Goal: Use online tool/utility: Utilize a website feature to perform a specific function

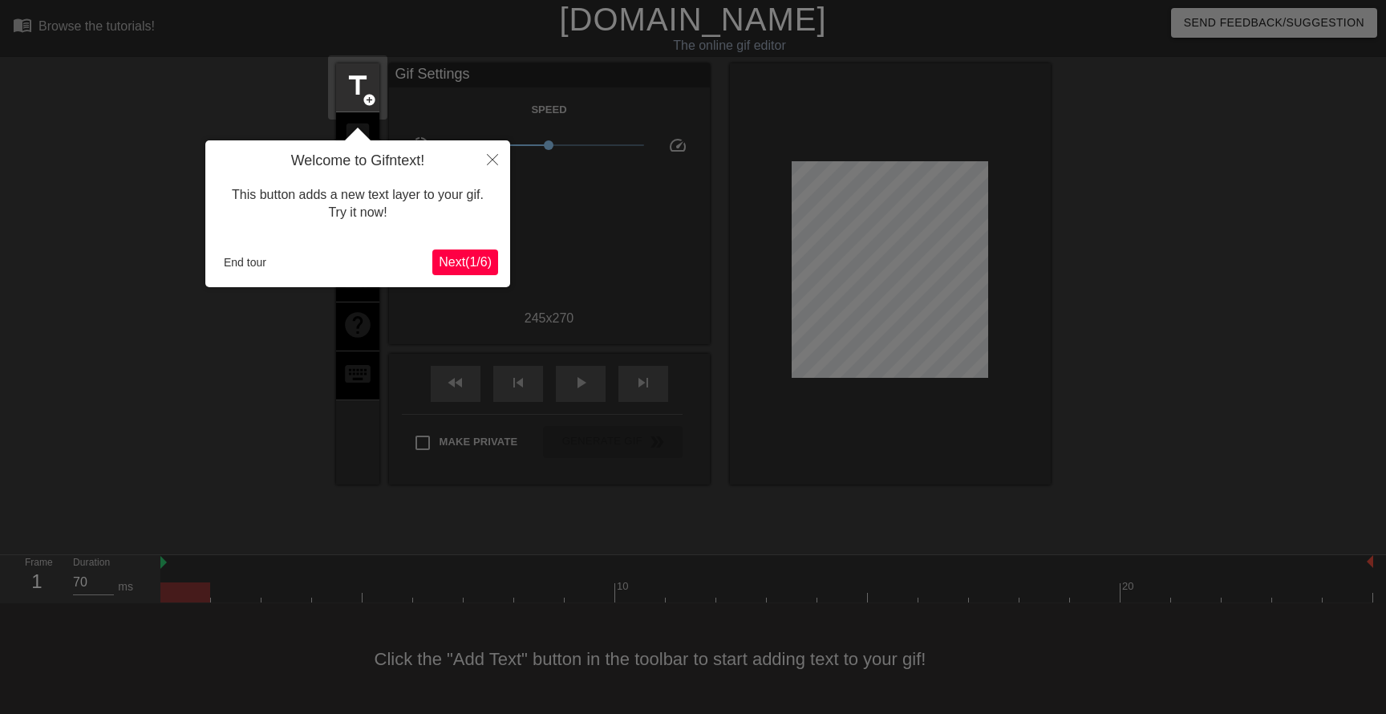
scroll to position [1, 0]
click at [498, 149] on button "Close" at bounding box center [492, 158] width 35 height 37
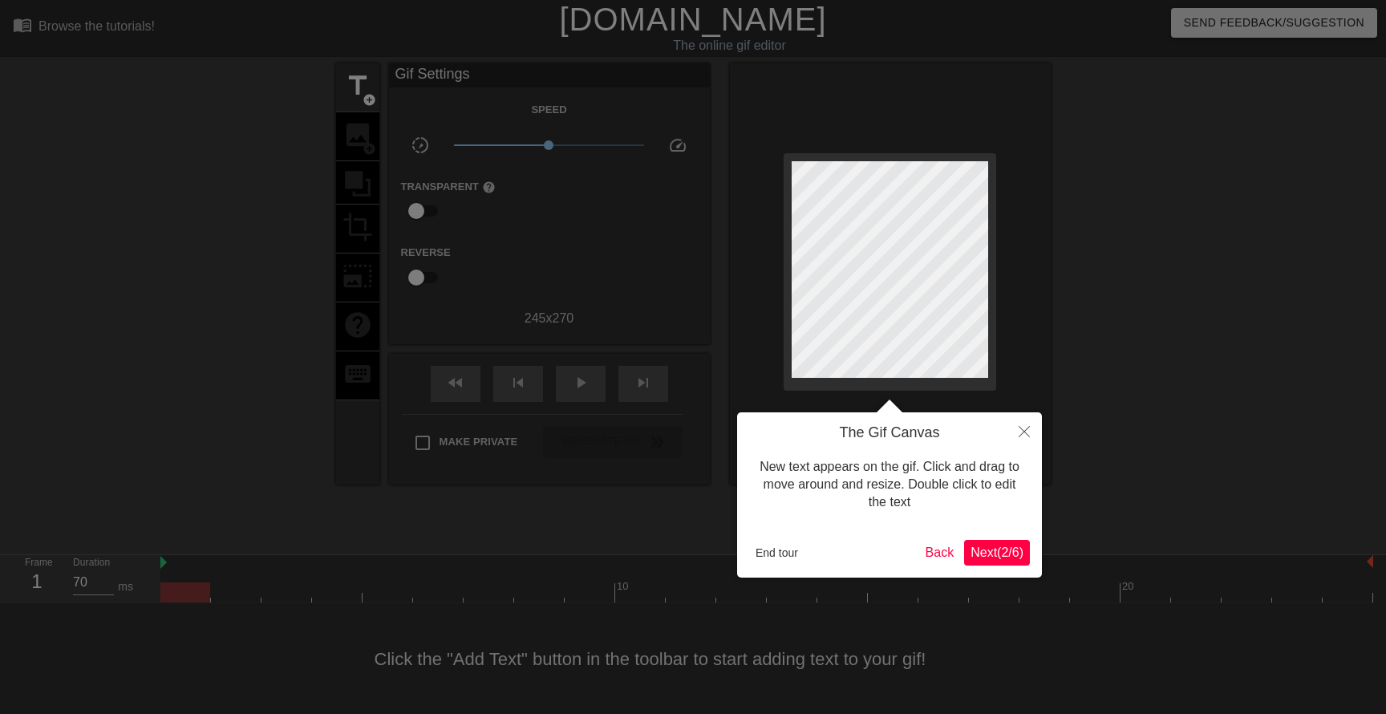
click at [779, 545] on button "End tour" at bounding box center [776, 553] width 55 height 24
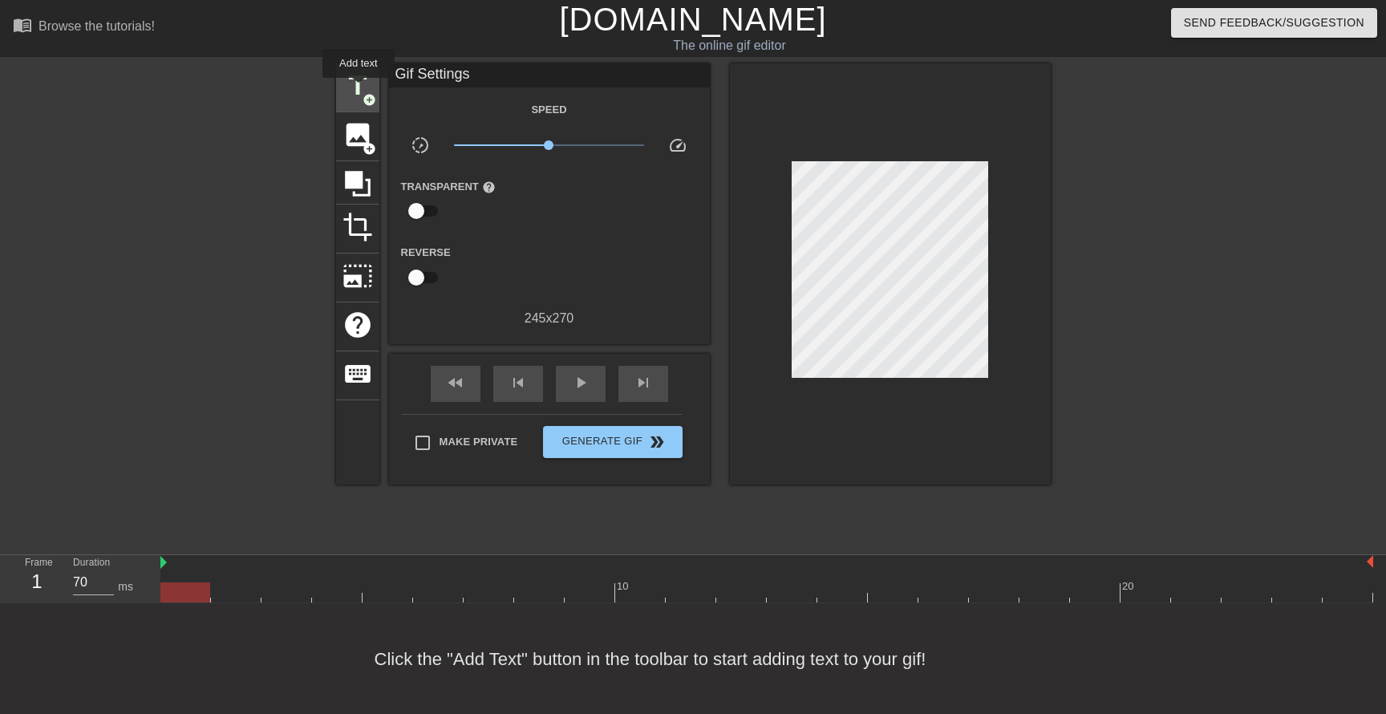
click at [359, 89] on span "title" at bounding box center [357, 86] width 30 height 30
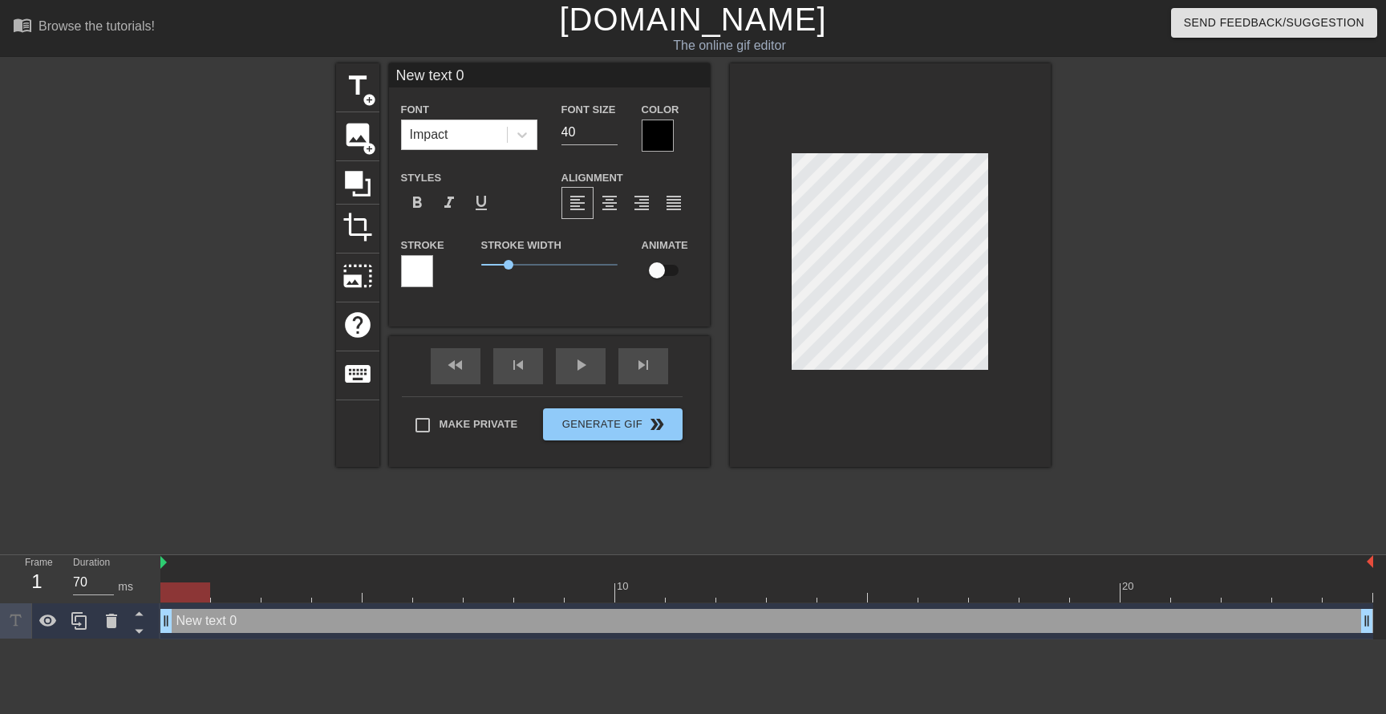
type input "M"
type textarea "M"
type input "My"
type textarea "My"
type input "Myt"
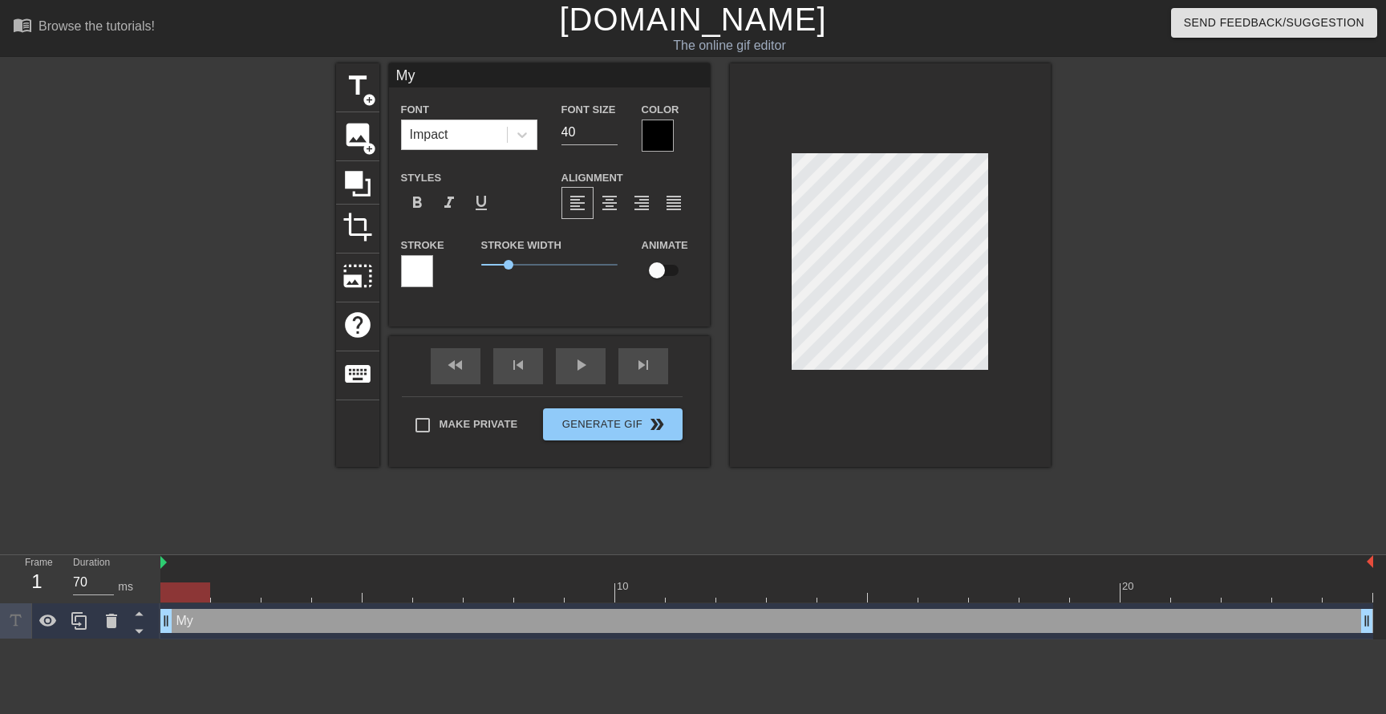
type textarea "Myt"
type input "Myth"
type textarea "Myth"
type input "Mythi"
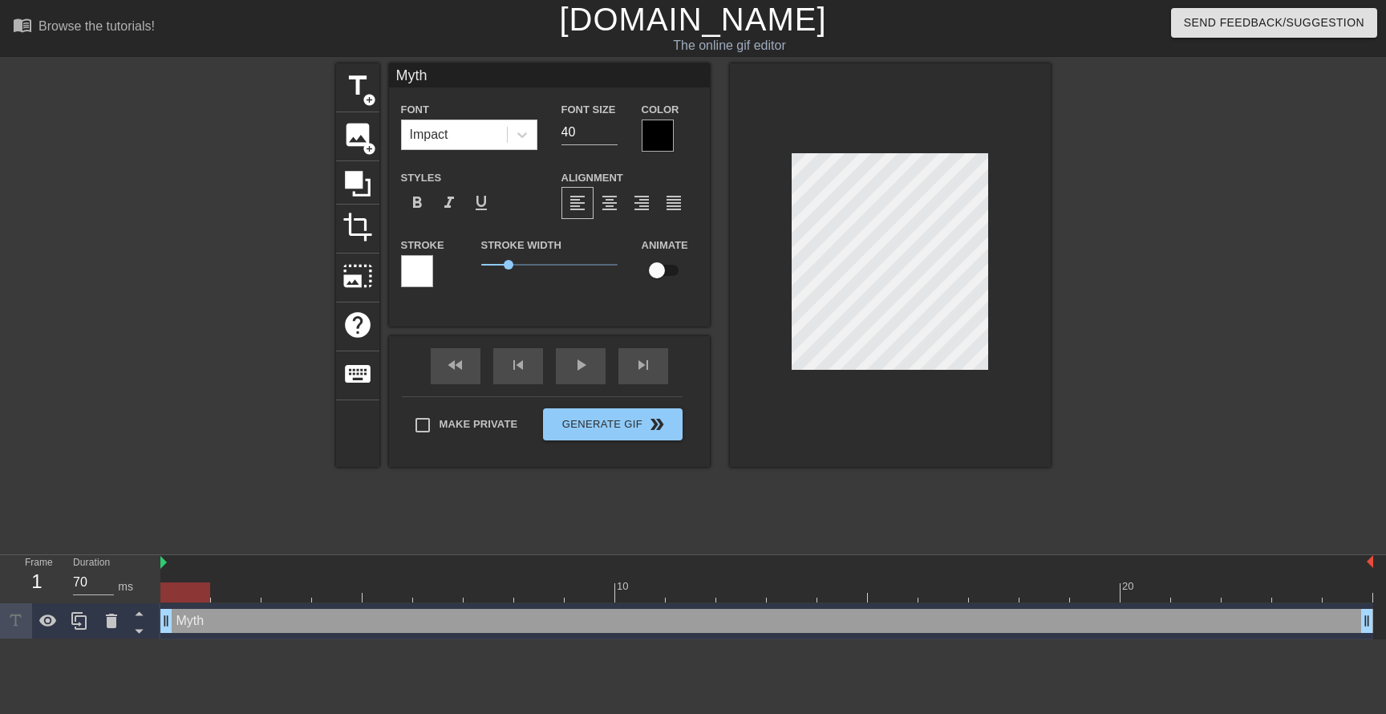
type textarea "Mythi"
type input "Mythil"
type textarea "Mythil"
type input "Mythili"
type textarea "Mythili"
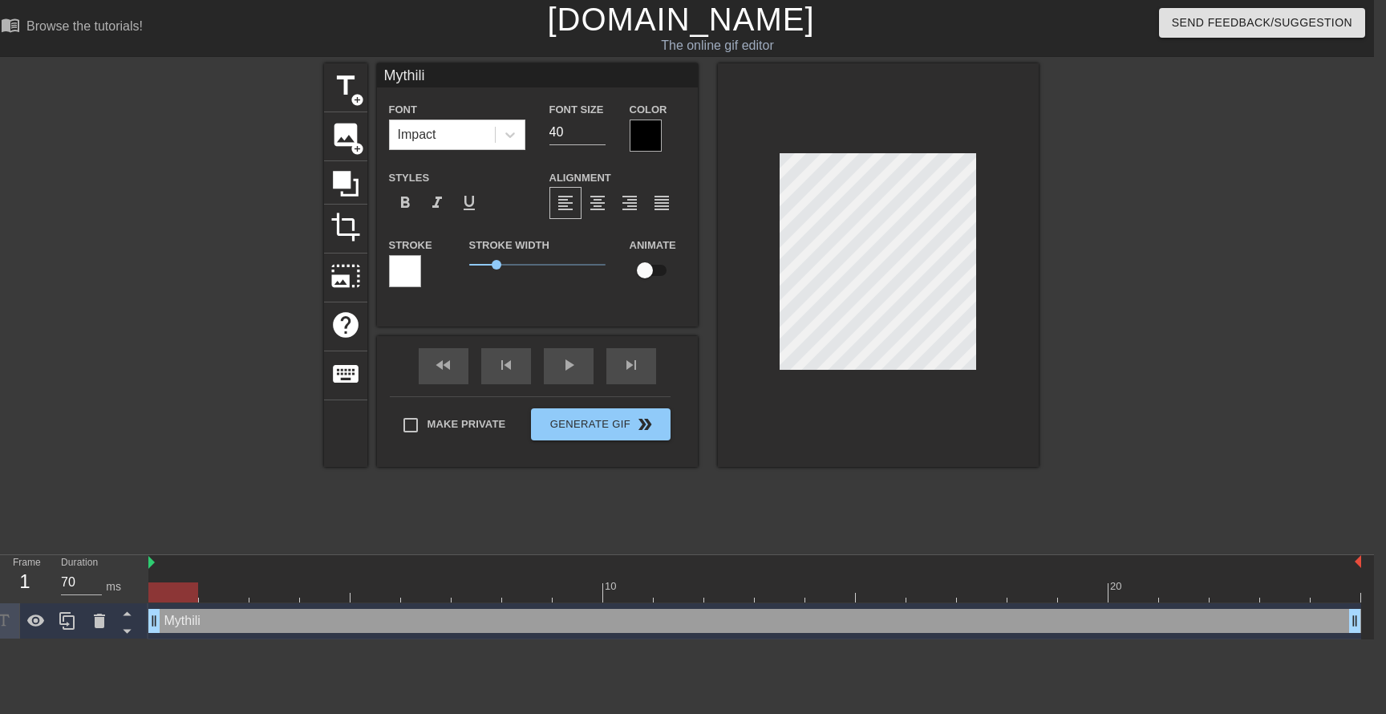
scroll to position [0, 0]
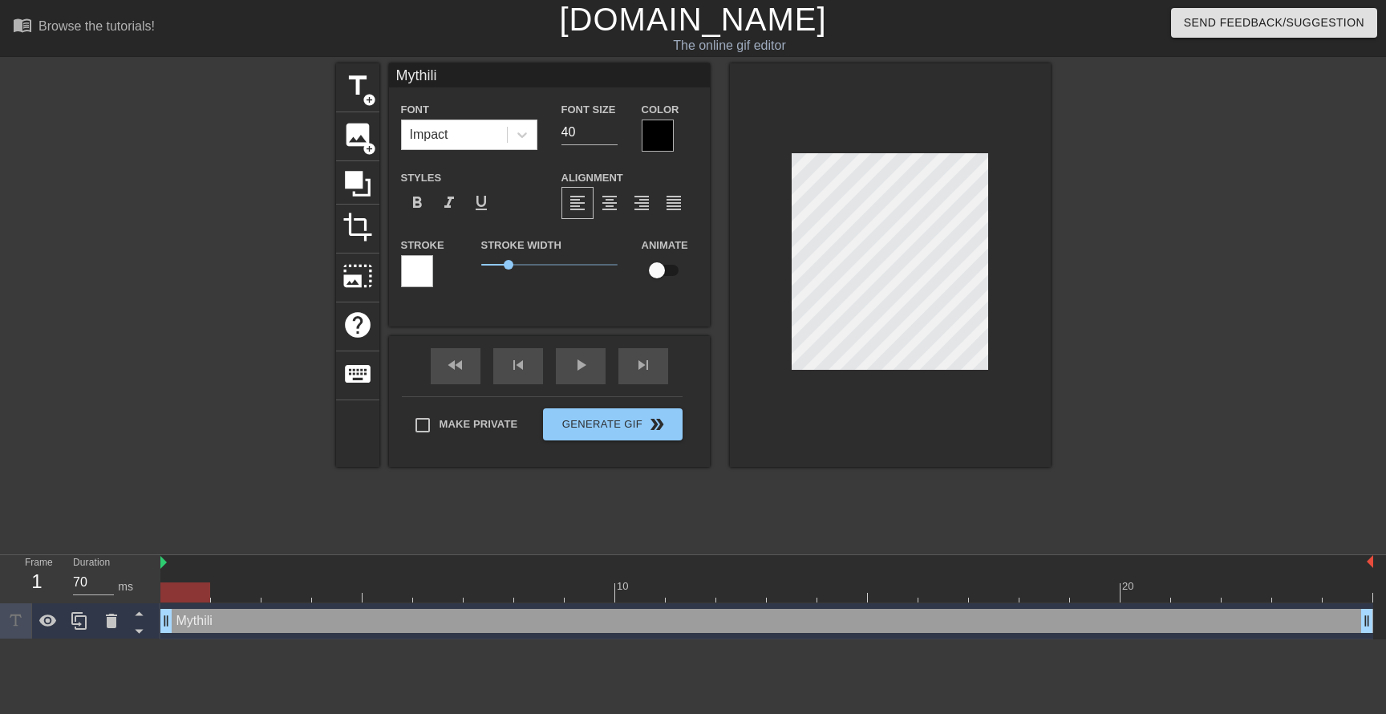
drag, startPoint x: 205, startPoint y: 593, endPoint x: 0, endPoint y: 643, distance: 211.4
click at [0, 639] on html "menu_book Browse the tutorials! [DOMAIN_NAME] The online gif editor Send Feedba…" at bounding box center [693, 319] width 1386 height 639
drag, startPoint x: 504, startPoint y: 269, endPoint x: 449, endPoint y: 269, distance: 55.3
click at [450, 269] on div "Stroke Stroke Width 0 Animate" at bounding box center [549, 268] width 321 height 67
type input "Mythili:"
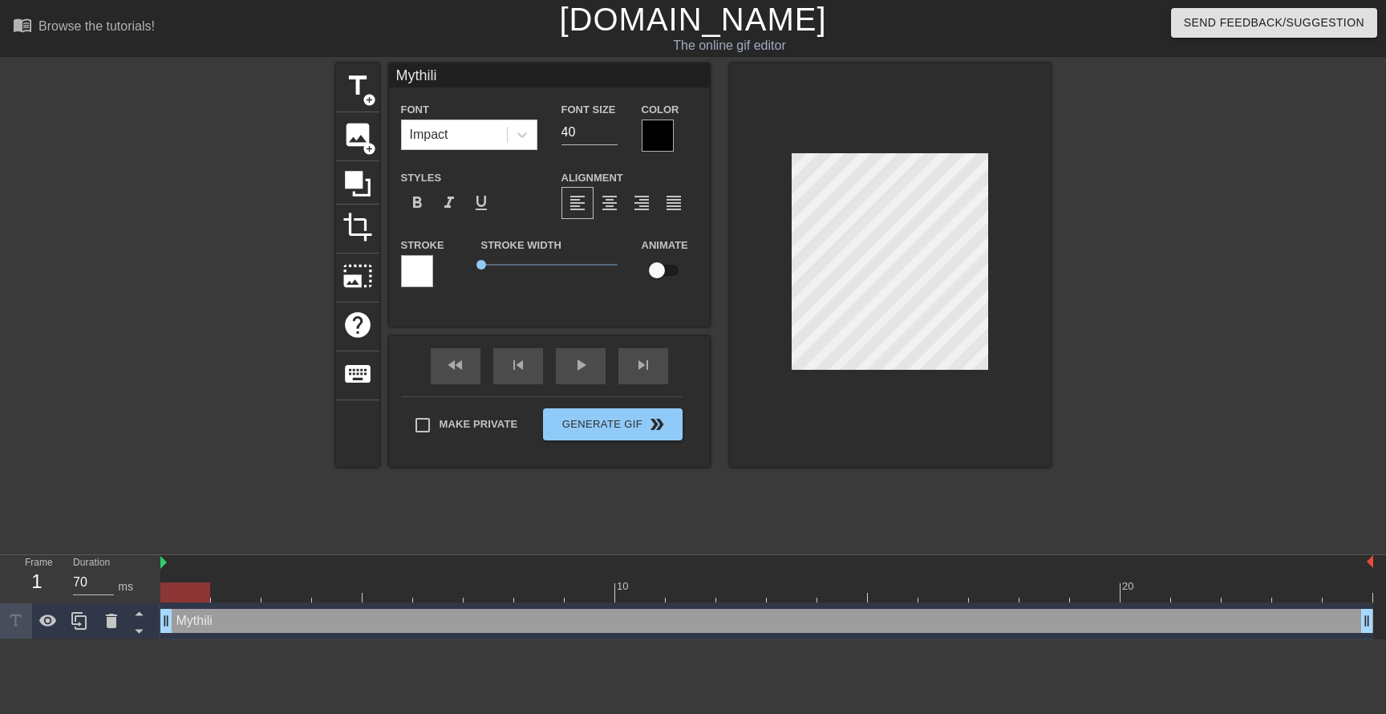
type textarea "Mythili:"
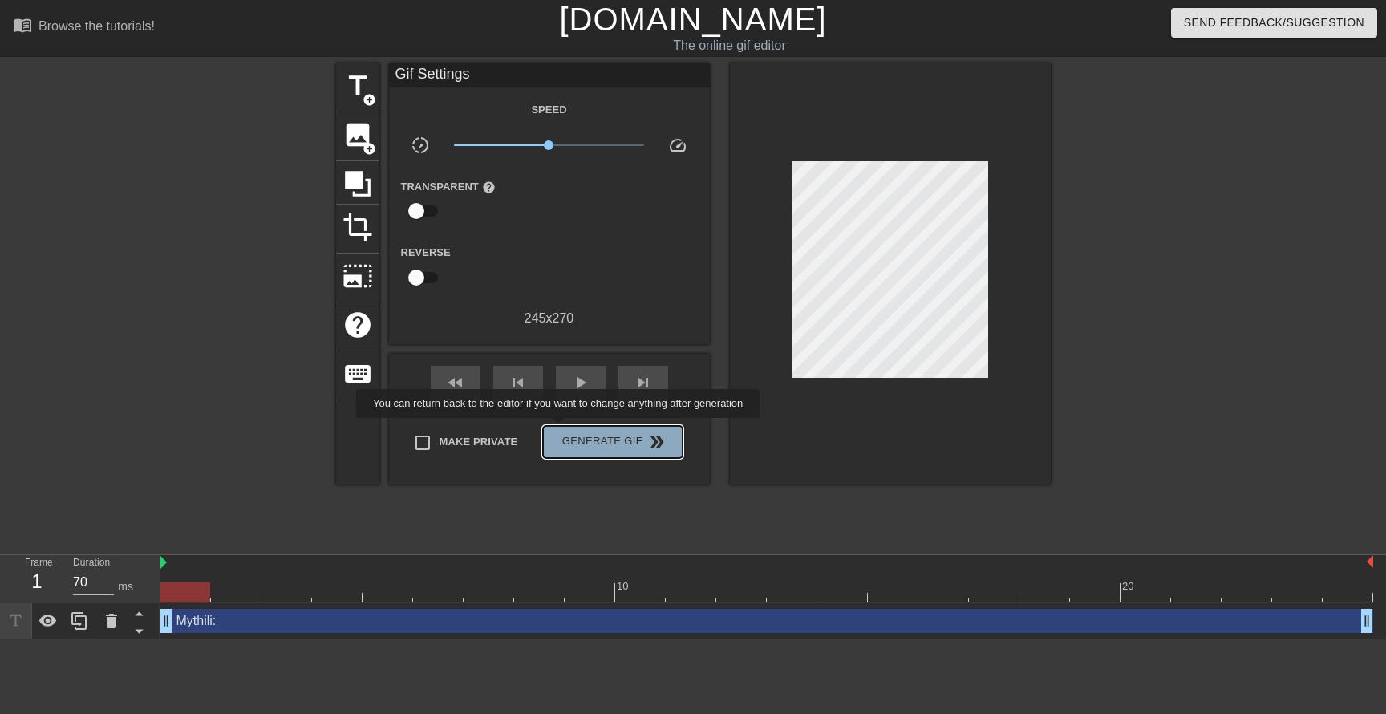
click at [569, 429] on button "Generate Gif double_arrow" at bounding box center [612, 442] width 139 height 32
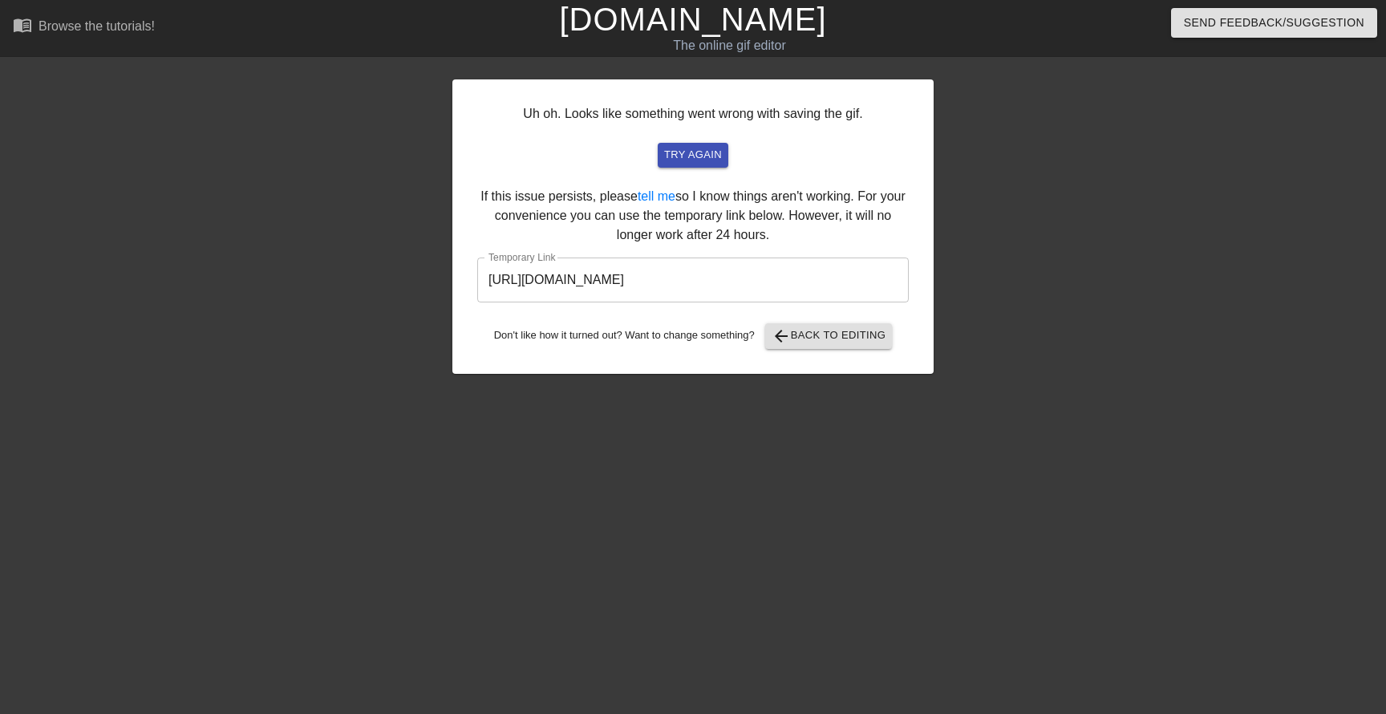
click at [844, 273] on input "[URL][DOMAIN_NAME]" at bounding box center [692, 279] width 431 height 45
click at [827, 276] on input "[URL][DOMAIN_NAME]" at bounding box center [692, 279] width 431 height 45
click at [944, 228] on div "Uh oh. Looks like something went wrong with saving the gif. try again If this i…" at bounding box center [693, 303] width 1386 height 481
click at [782, 281] on input "[URL][DOMAIN_NAME]" at bounding box center [692, 279] width 431 height 45
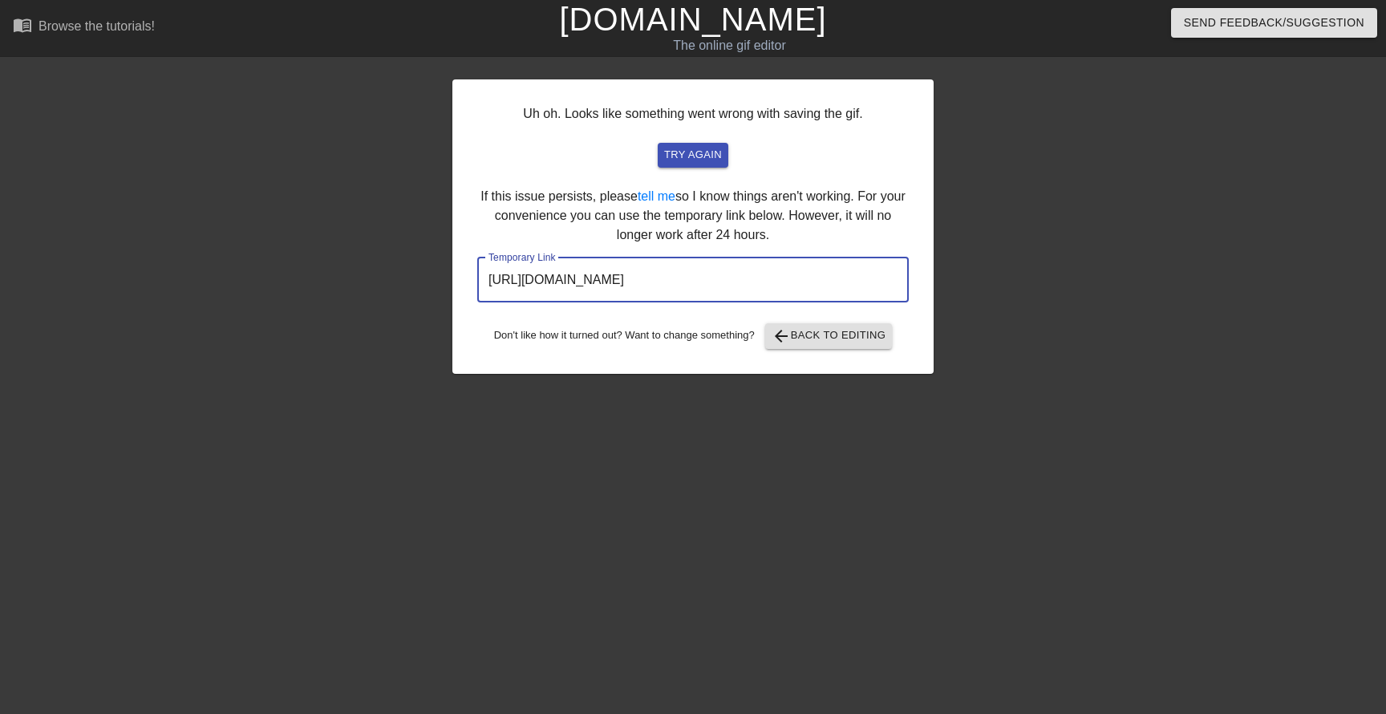
click at [782, 281] on input "[URL][DOMAIN_NAME]" at bounding box center [692, 279] width 431 height 45
click at [1231, 309] on div "Uh oh. Looks like something went wrong with saving the gif. try again If this i…" at bounding box center [693, 303] width 1386 height 481
